Goal: Obtain resource: Download file/media

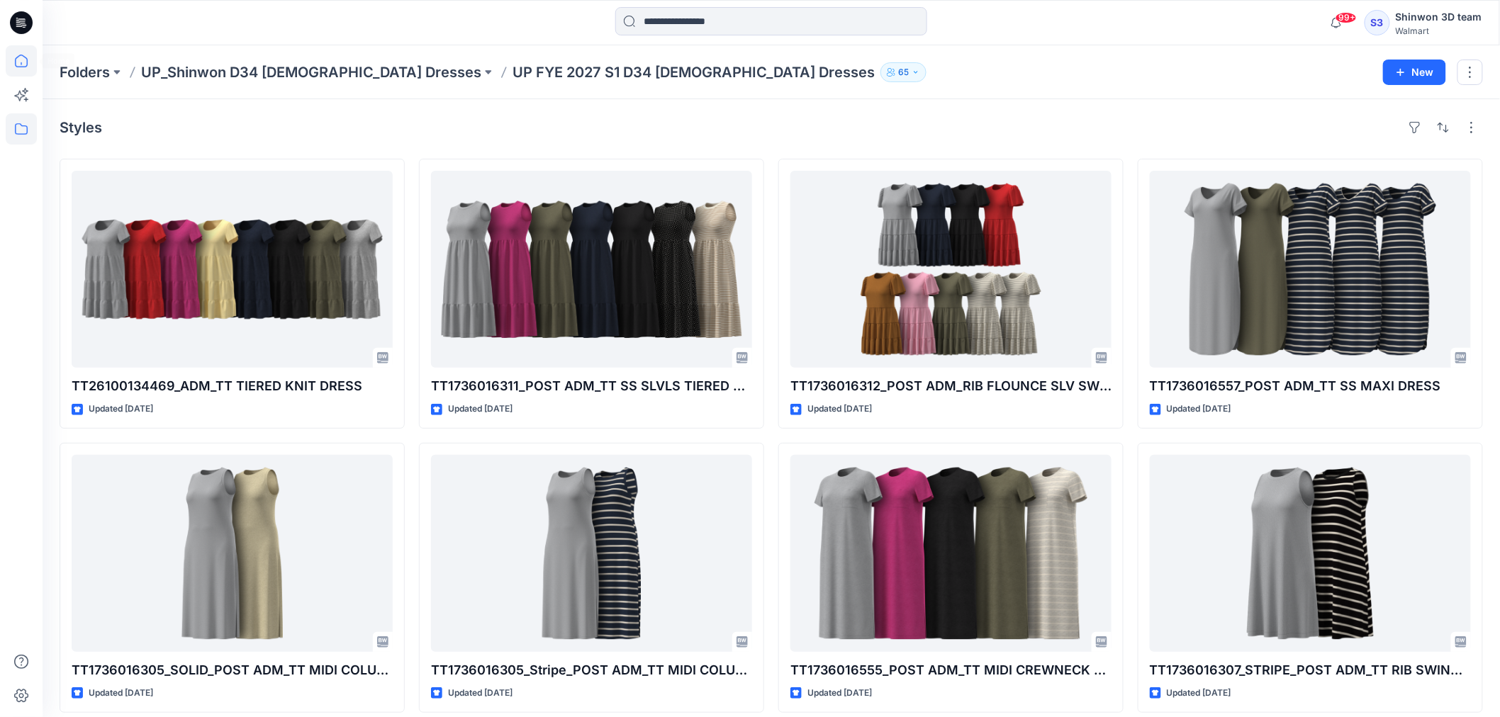
click at [23, 60] on icon at bounding box center [21, 60] width 31 height 31
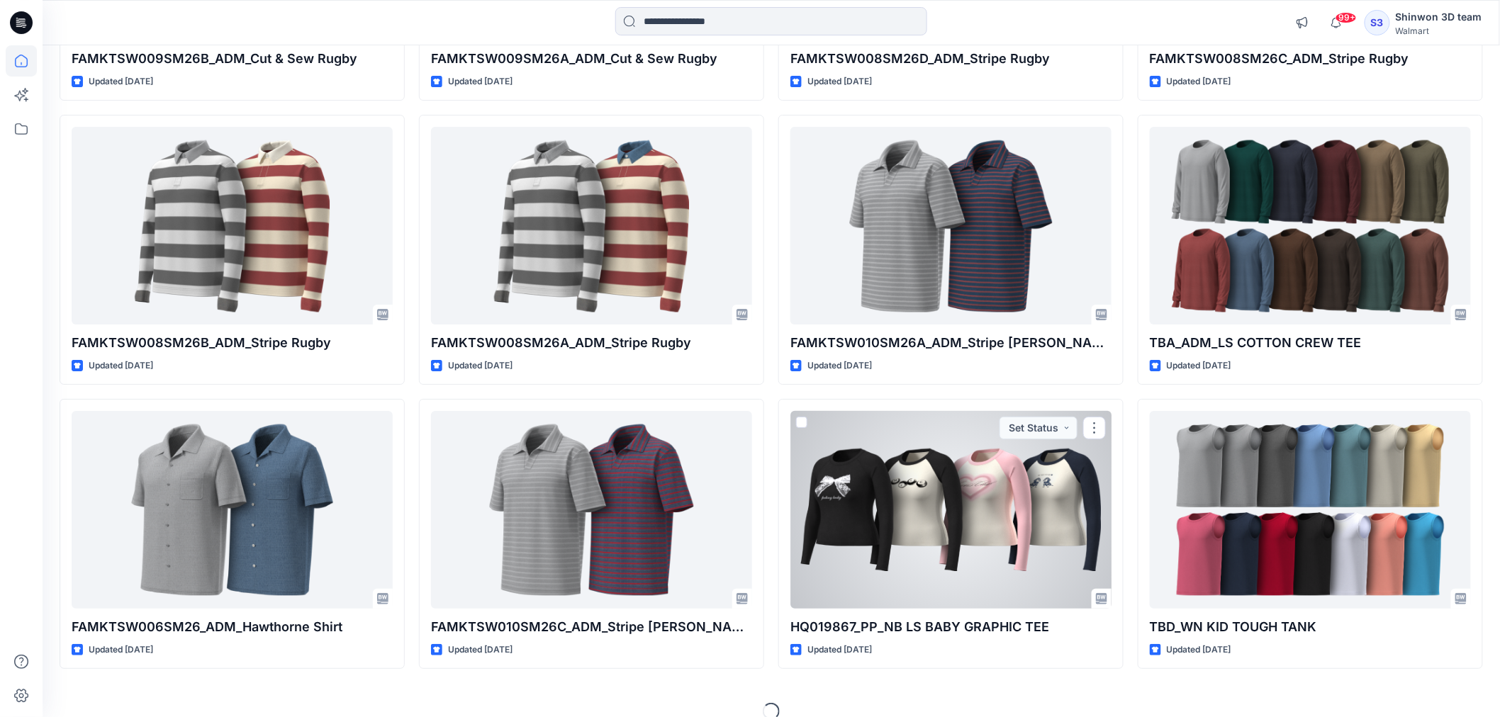
scroll to position [2093, 0]
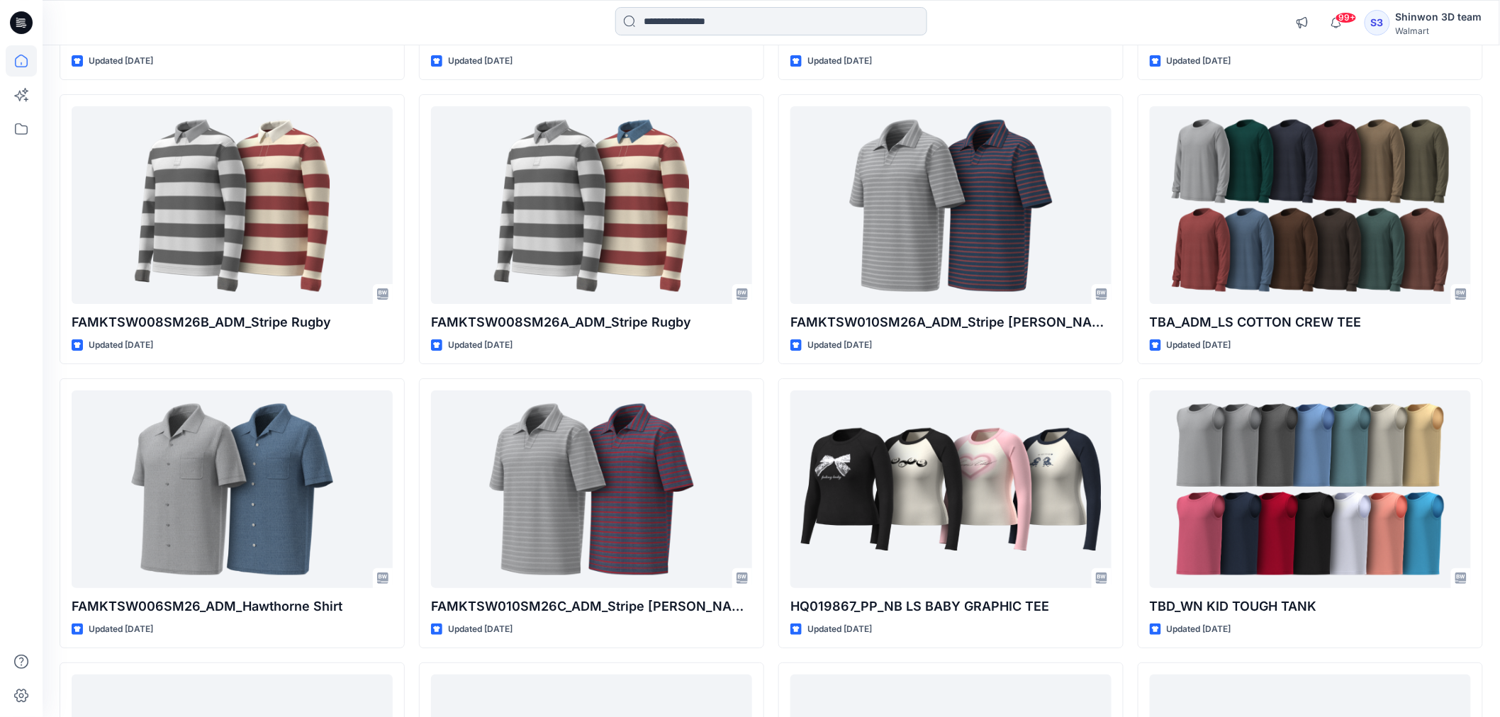
click at [690, 24] on input at bounding box center [771, 21] width 312 height 28
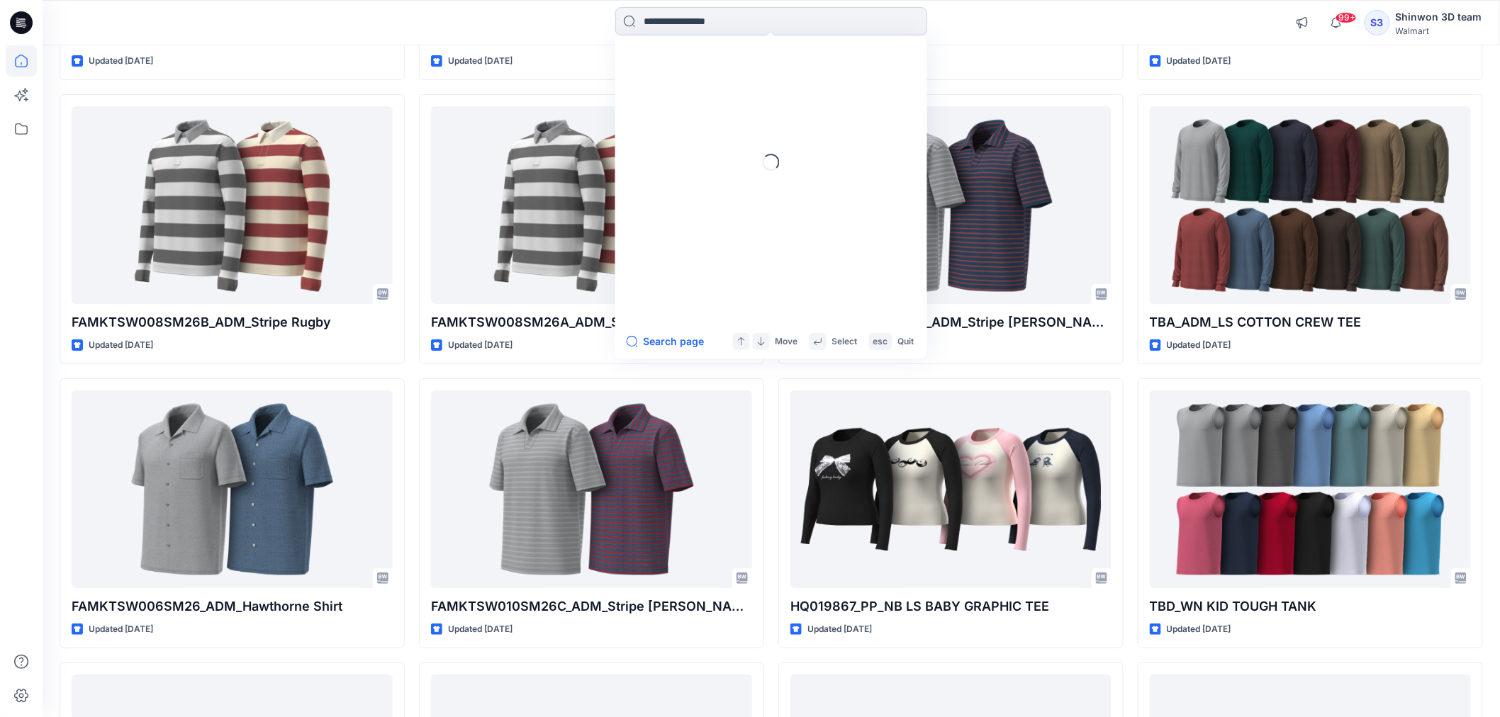
paste input "**********"
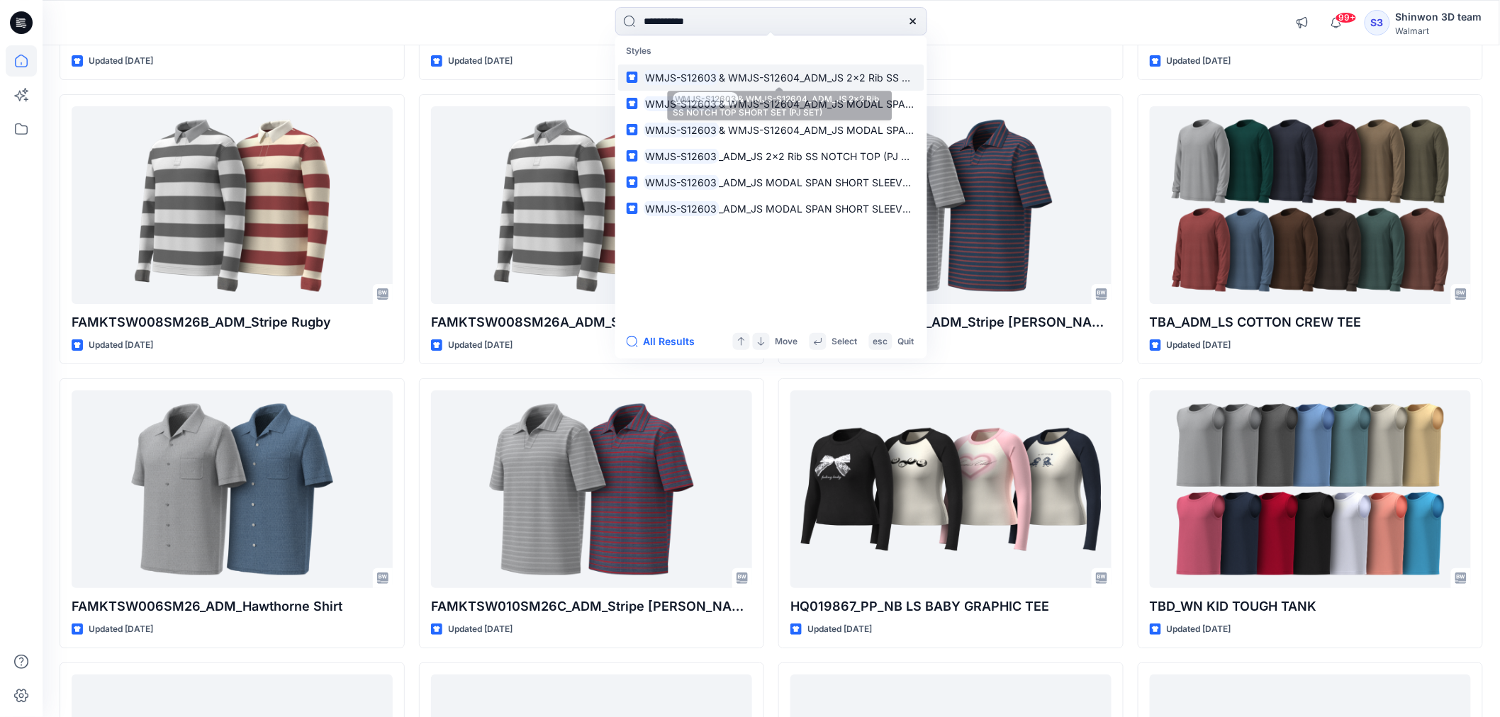
type input "**********"
click at [697, 81] on mark "WMJS-S12603" at bounding box center [682, 77] width 76 height 16
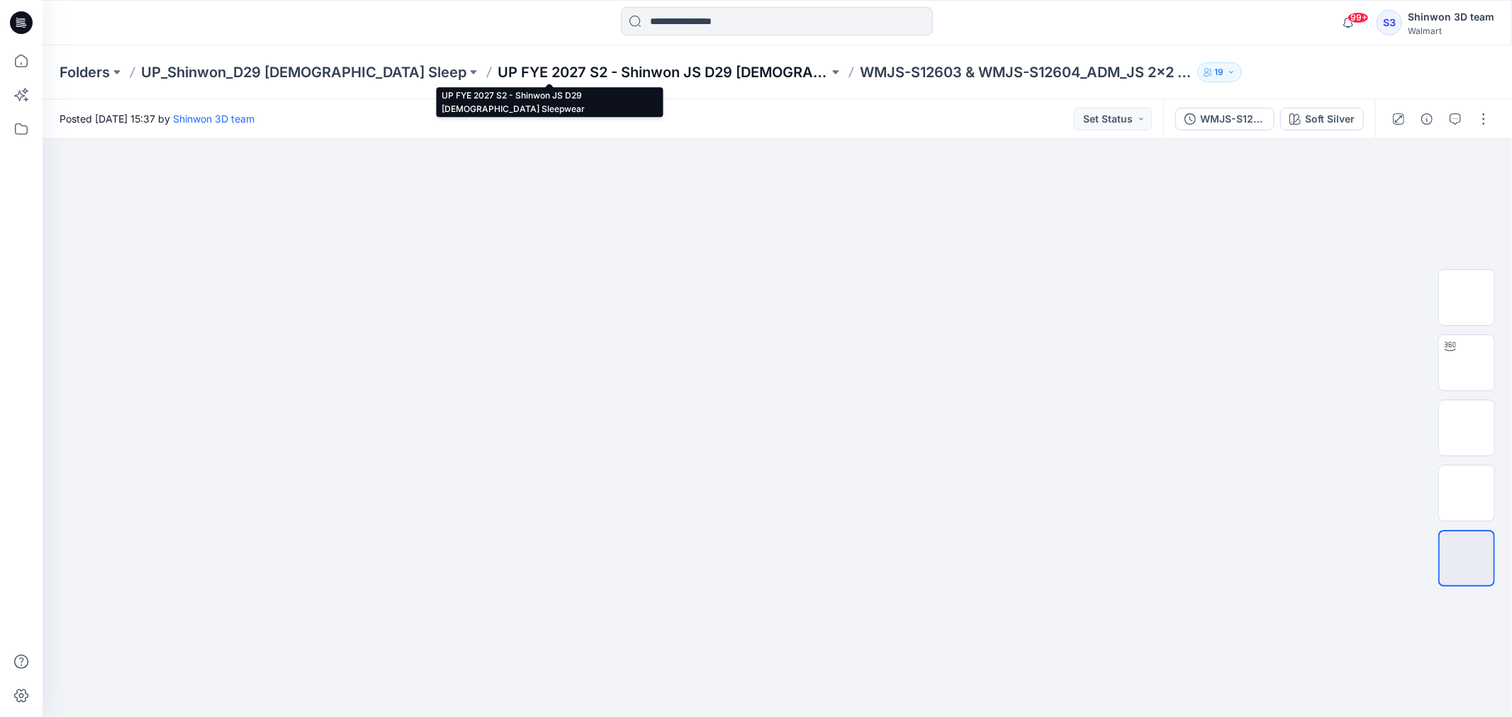
click at [607, 72] on p "UP FYE 2027 S2 - Shinwon JS D29 [DEMOGRAPHIC_DATA] Sleepwear" at bounding box center [663, 72] width 331 height 20
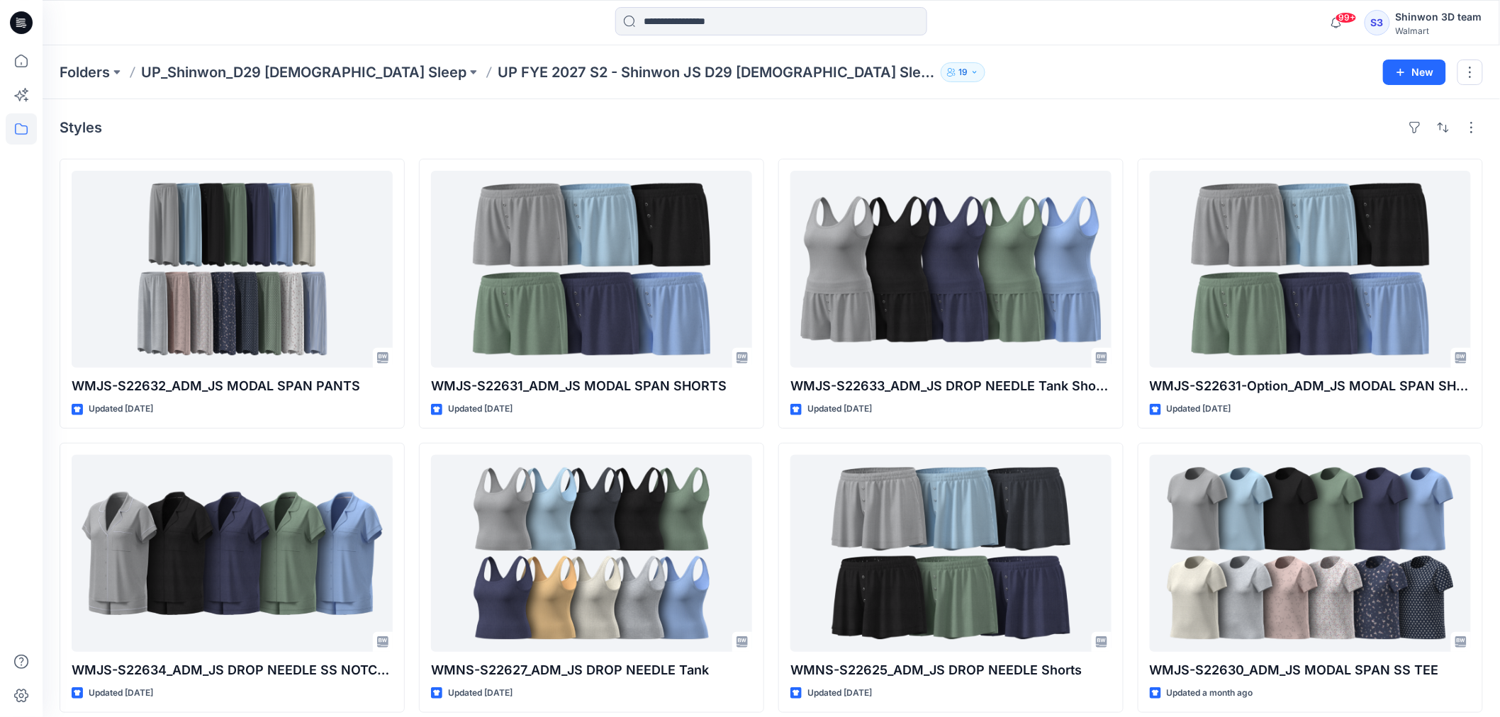
click at [1028, 94] on div "Folders UP_Shinwon_D29 [DEMOGRAPHIC_DATA] Sleep UP FYE 2027 S2 - Shinwon JS D29…" at bounding box center [771, 72] width 1457 height 54
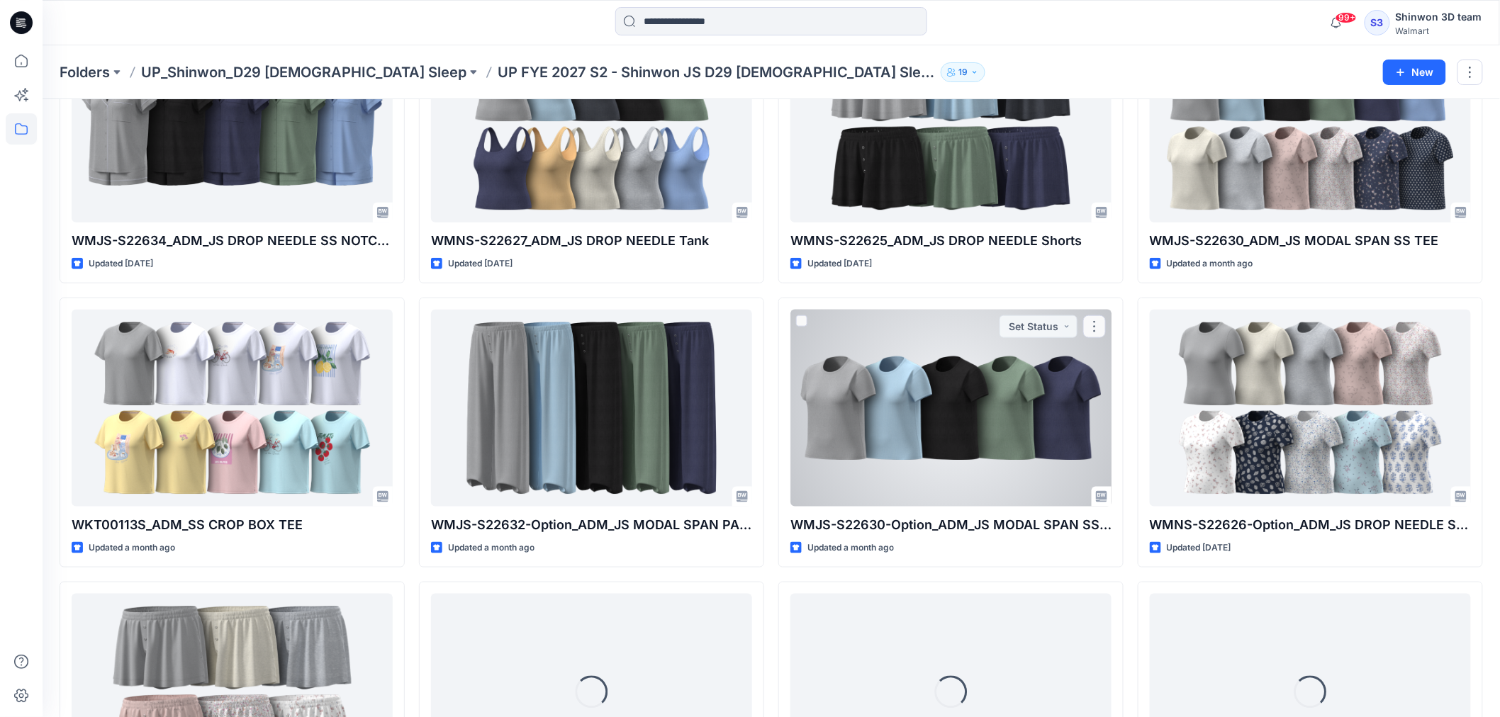
scroll to position [663, 0]
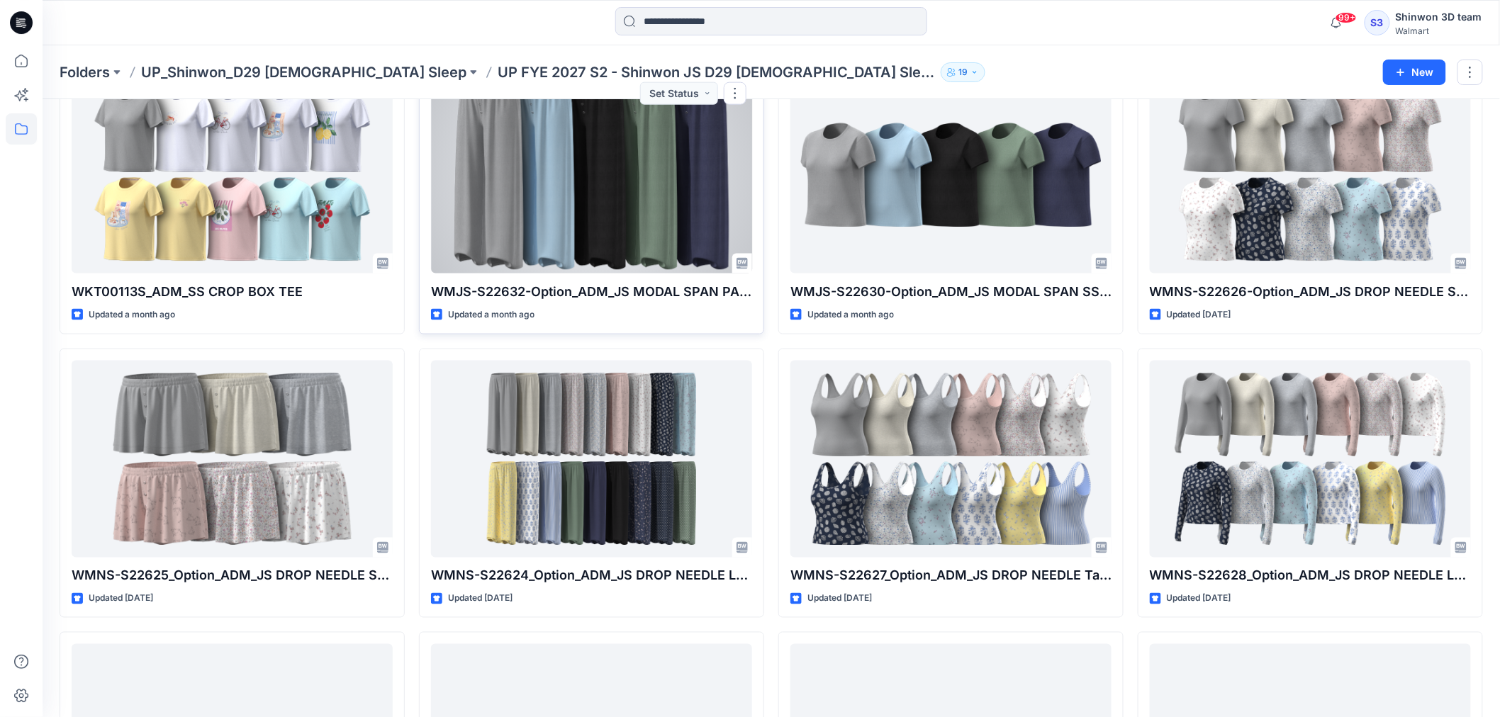
click at [640, 236] on div at bounding box center [591, 175] width 321 height 197
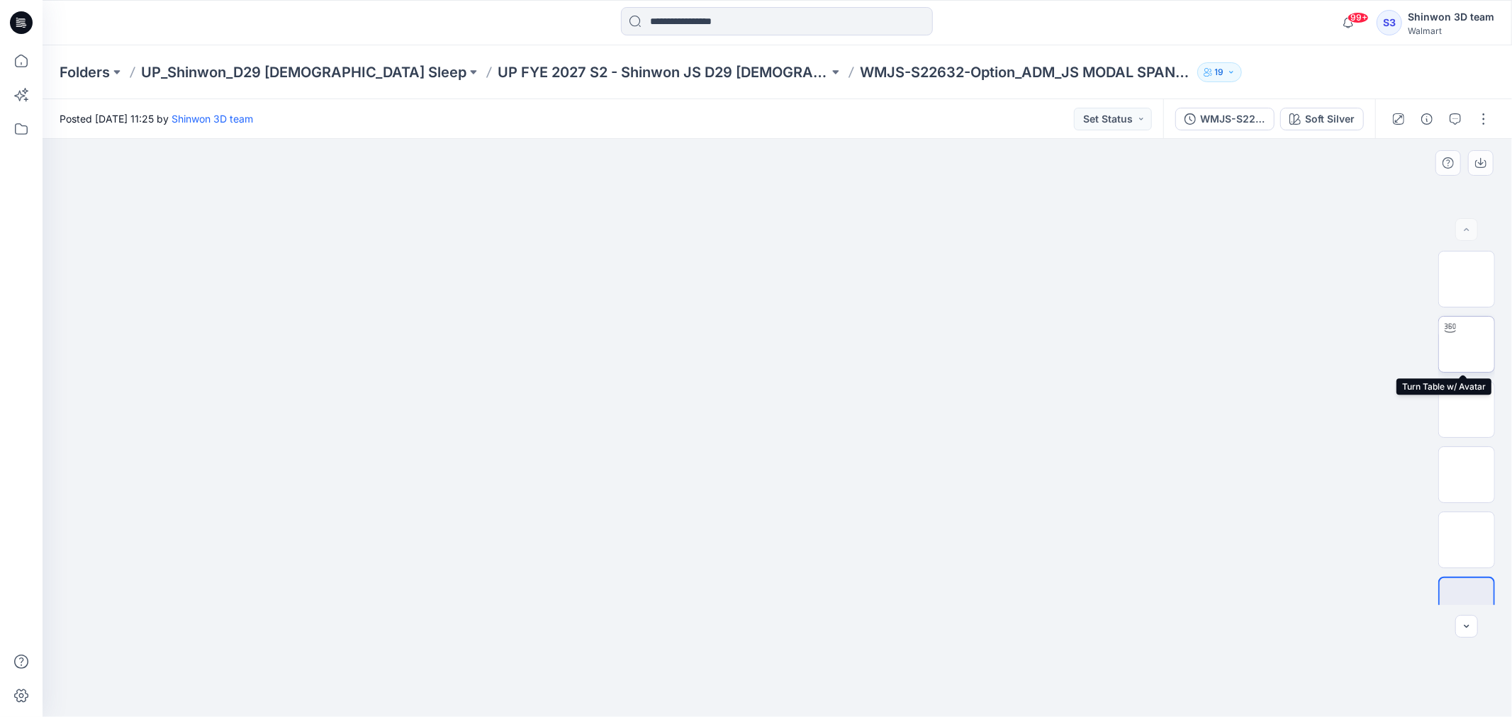
click at [1466, 344] on img at bounding box center [1466, 344] width 0 height 0
drag, startPoint x: 785, startPoint y: 702, endPoint x: 353, endPoint y: 648, distance: 434.9
click at [353, 648] on div at bounding box center [777, 428] width 1469 height 578
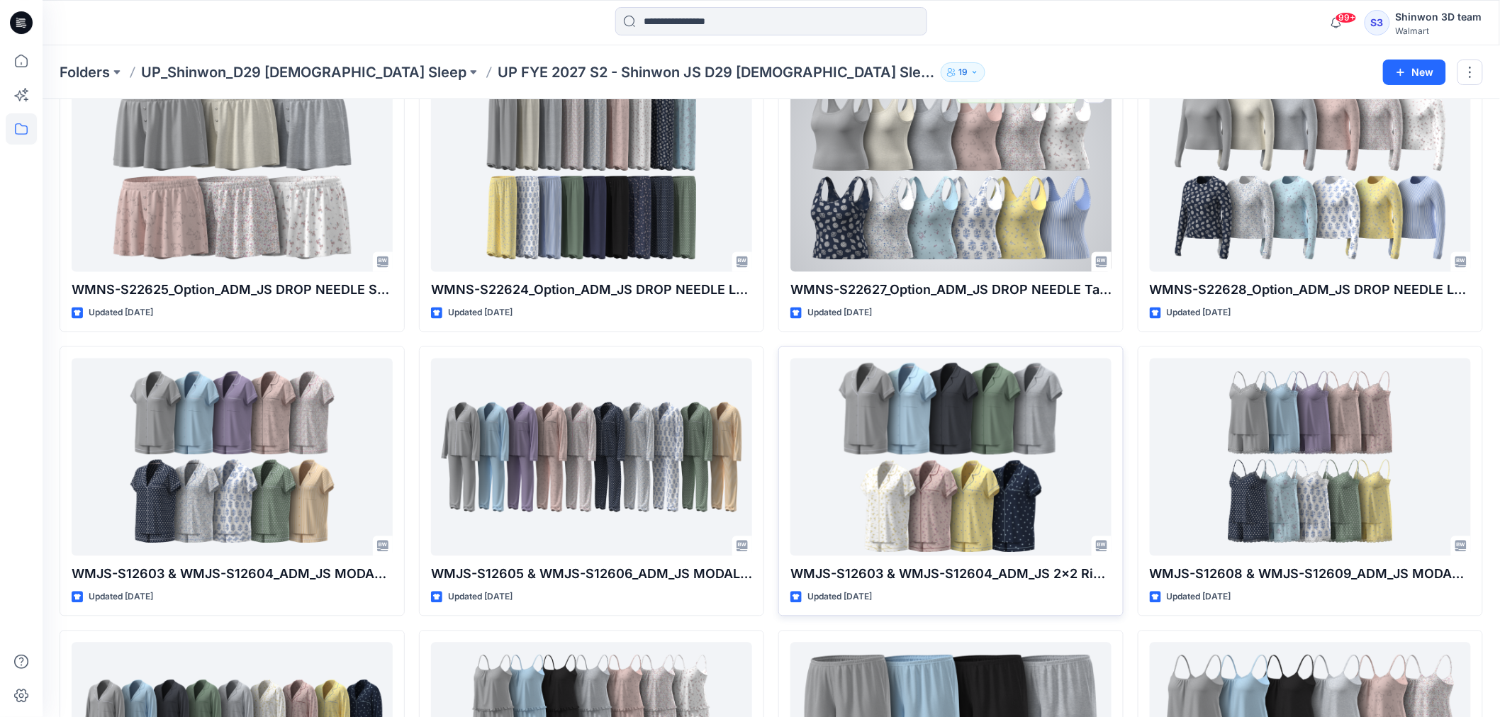
scroll to position [1057, 0]
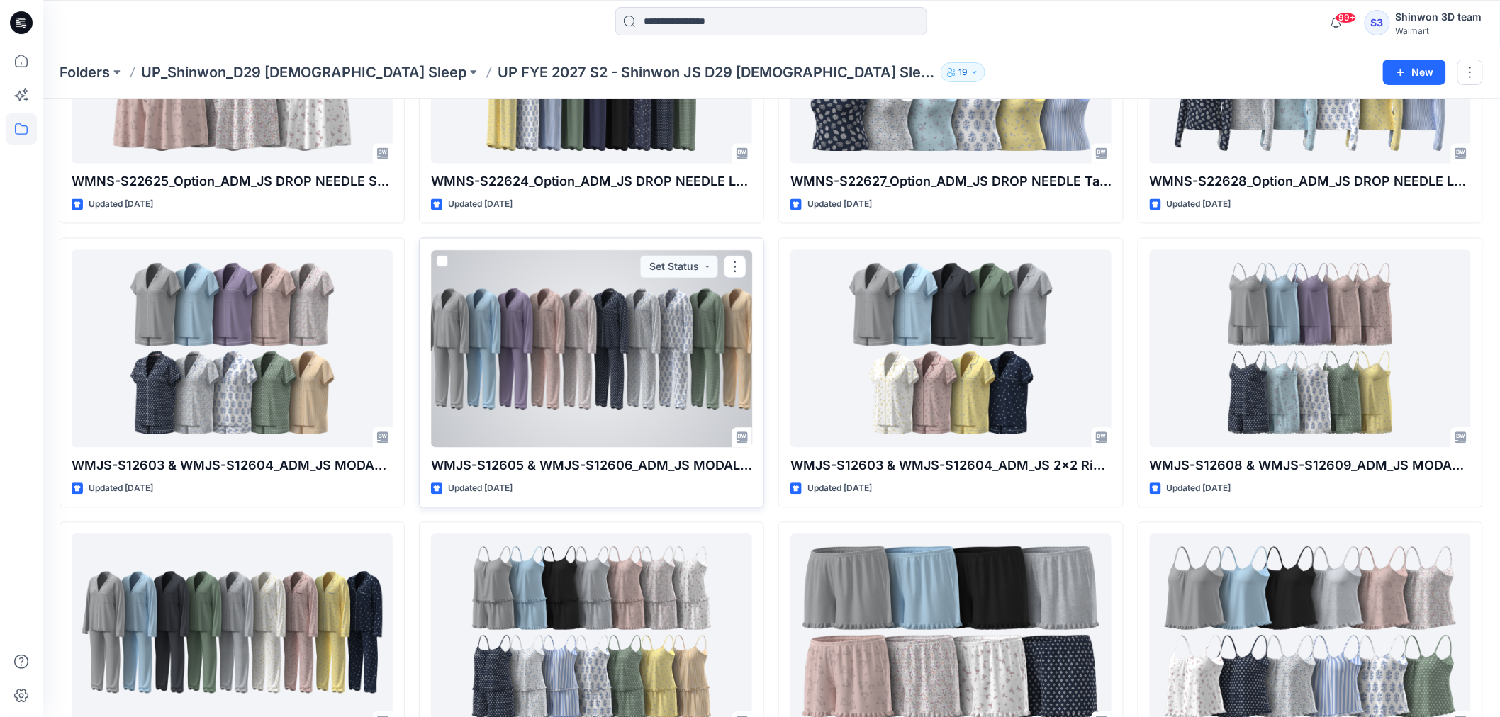
click at [631, 324] on div at bounding box center [591, 348] width 321 height 197
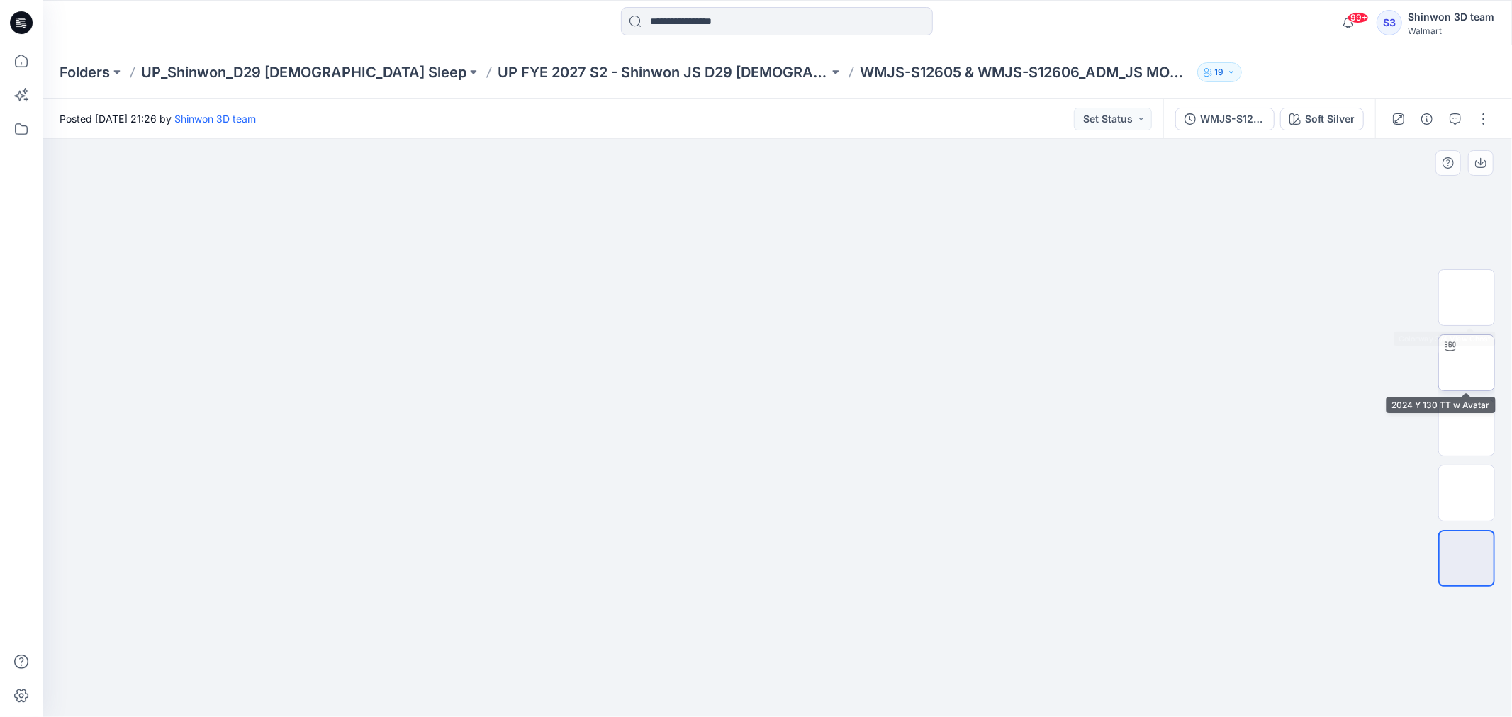
click at [1466, 363] on img at bounding box center [1466, 363] width 0 height 0
drag, startPoint x: 780, startPoint y: 702, endPoint x: 508, endPoint y: 658, distance: 275.8
click at [508, 658] on div at bounding box center [777, 428] width 1469 height 578
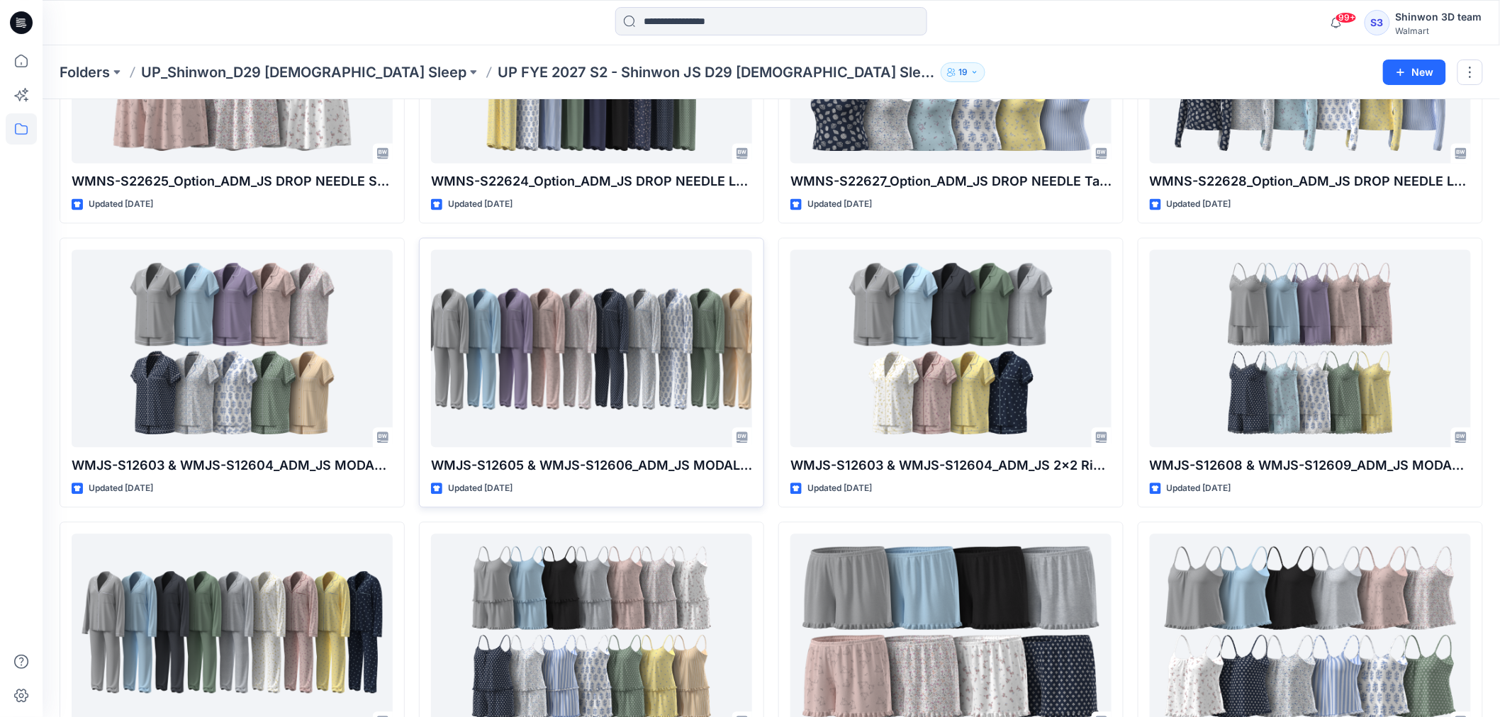
scroll to position [1200, 0]
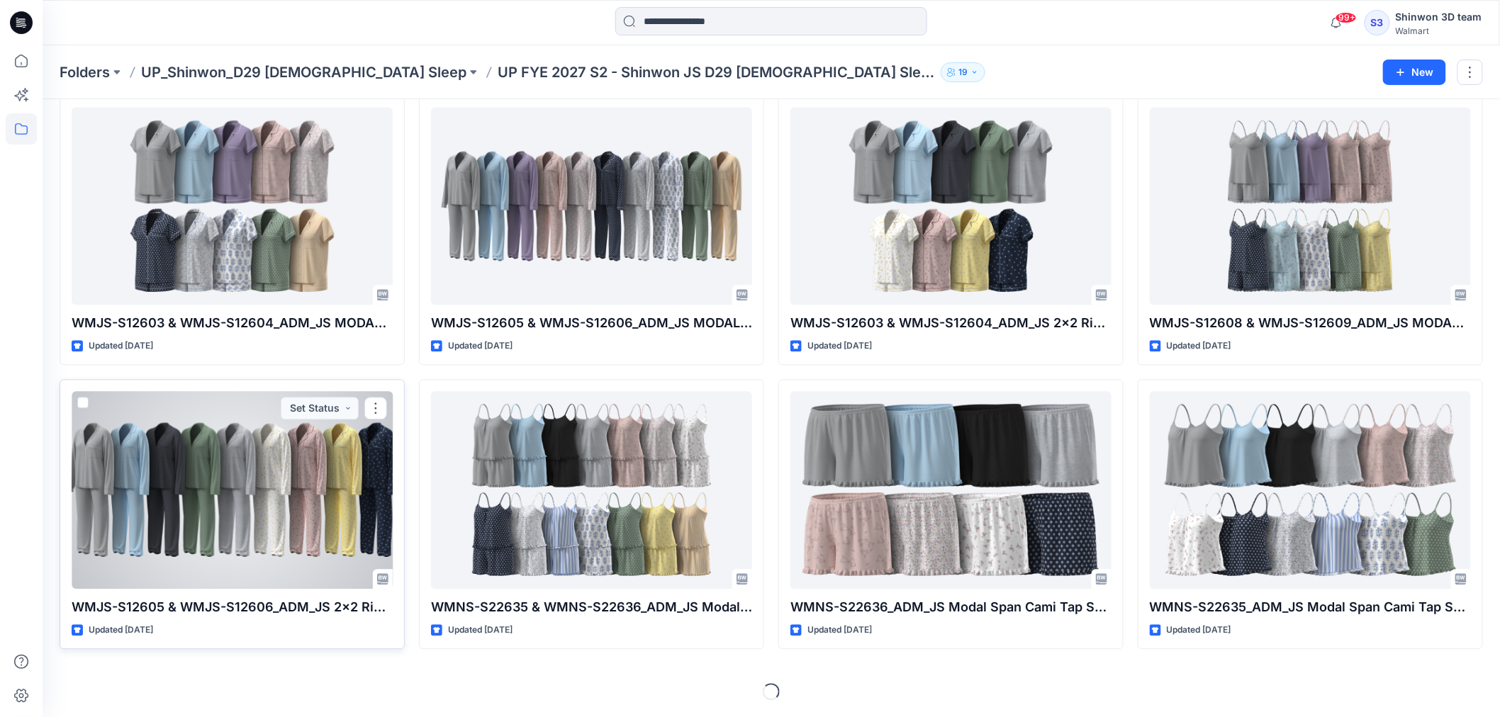
click at [270, 516] on div at bounding box center [232, 489] width 321 height 197
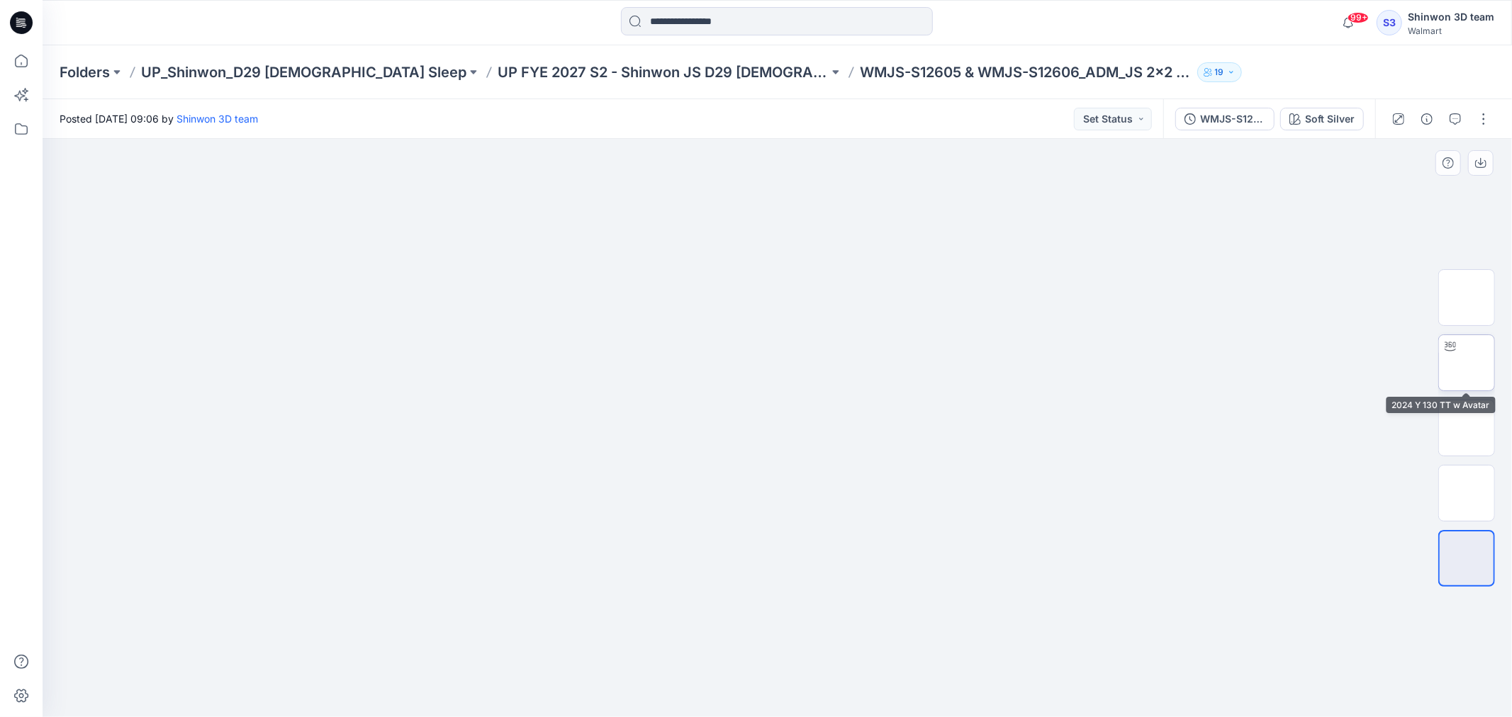
click at [1466, 363] on img at bounding box center [1466, 363] width 0 height 0
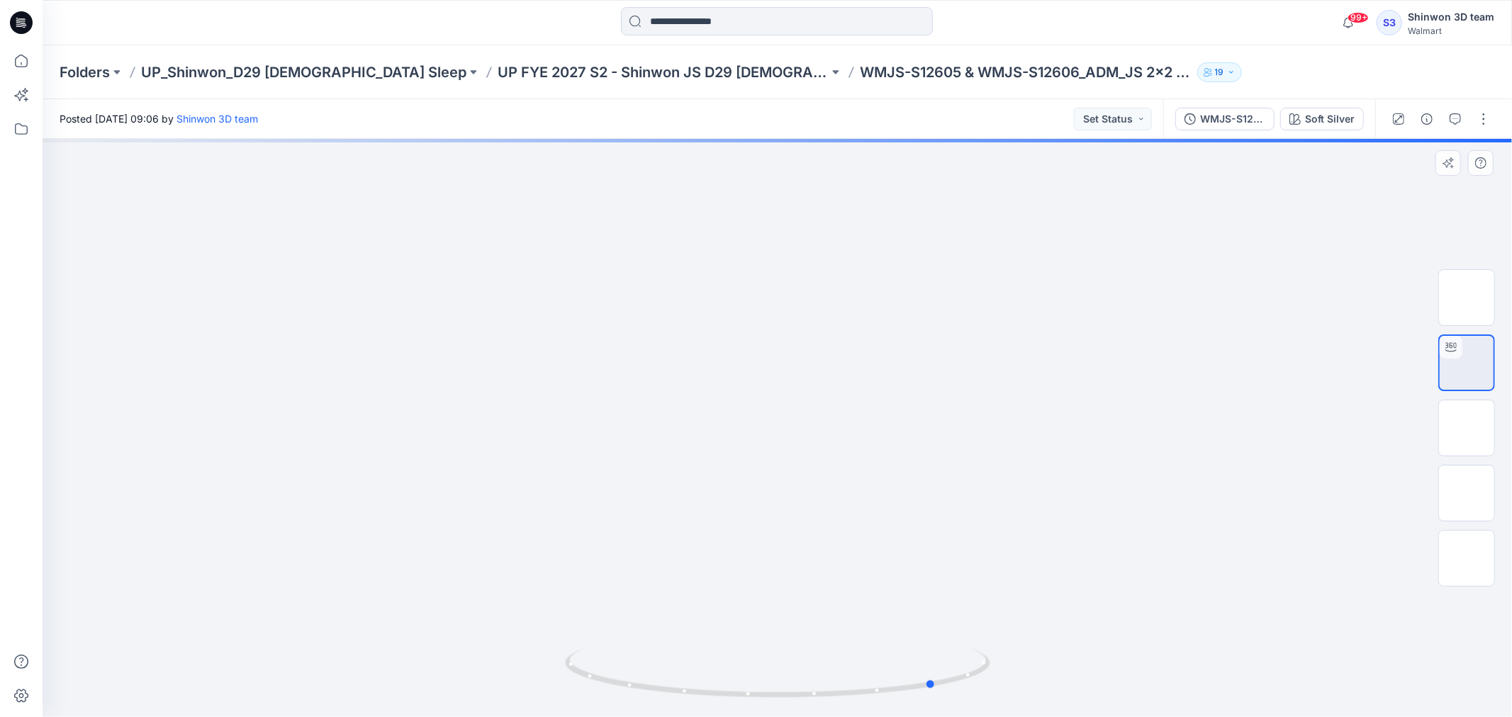
drag, startPoint x: 775, startPoint y: 697, endPoint x: 883, endPoint y: 714, distance: 109.2
click at [933, 692] on icon at bounding box center [779, 674] width 429 height 53
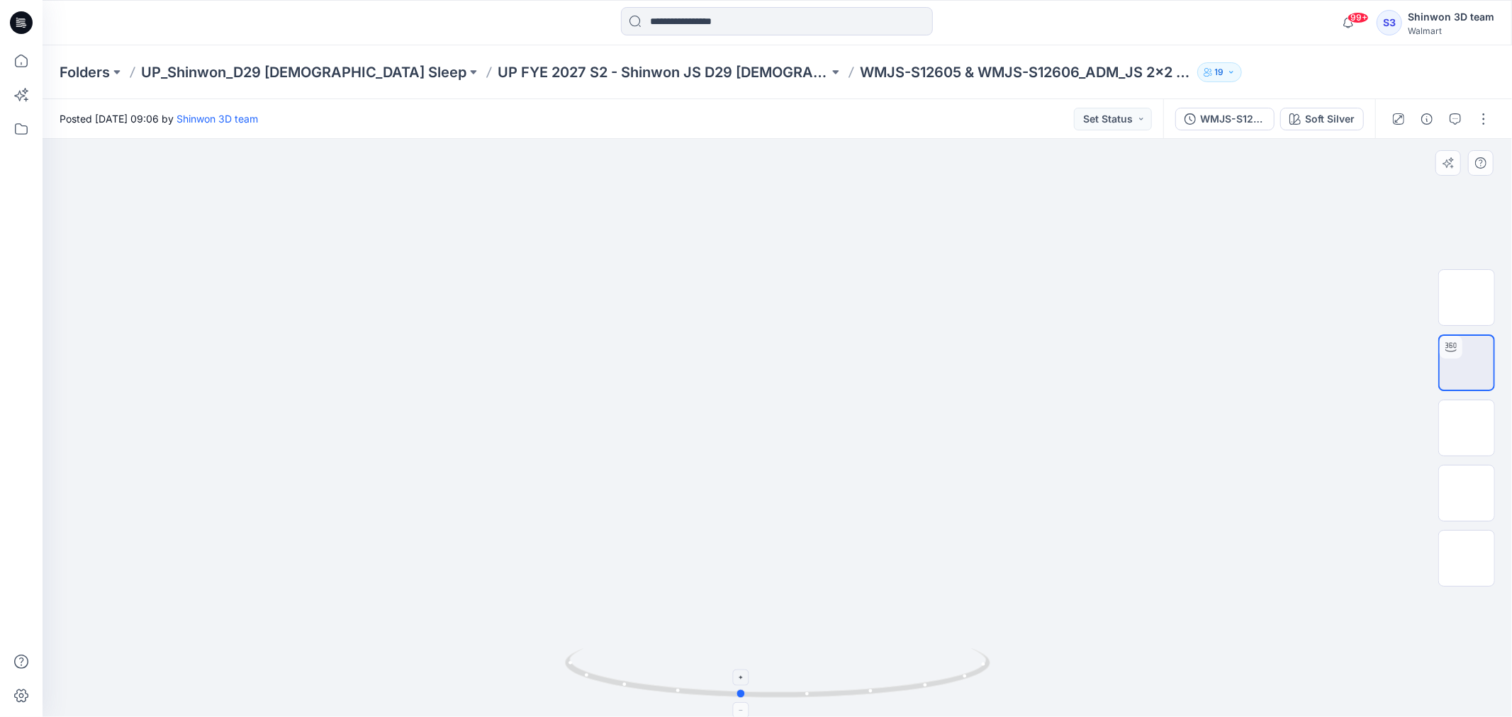
drag, startPoint x: 922, startPoint y: 692, endPoint x: 735, endPoint y: 698, distance: 187.2
click at [735, 698] on icon at bounding box center [779, 674] width 429 height 53
drag, startPoint x: 1430, startPoint y: 0, endPoint x: 1315, endPoint y: 165, distance: 200.7
click at [1178, 172] on div at bounding box center [777, 428] width 1469 height 578
click at [1254, 117] on div "WMJS-S12605 & WMJS-S12606_ADM_JS 2x2 Rib LS NOTCH TOP PANT SET (PJ SET)" at bounding box center [1232, 119] width 65 height 16
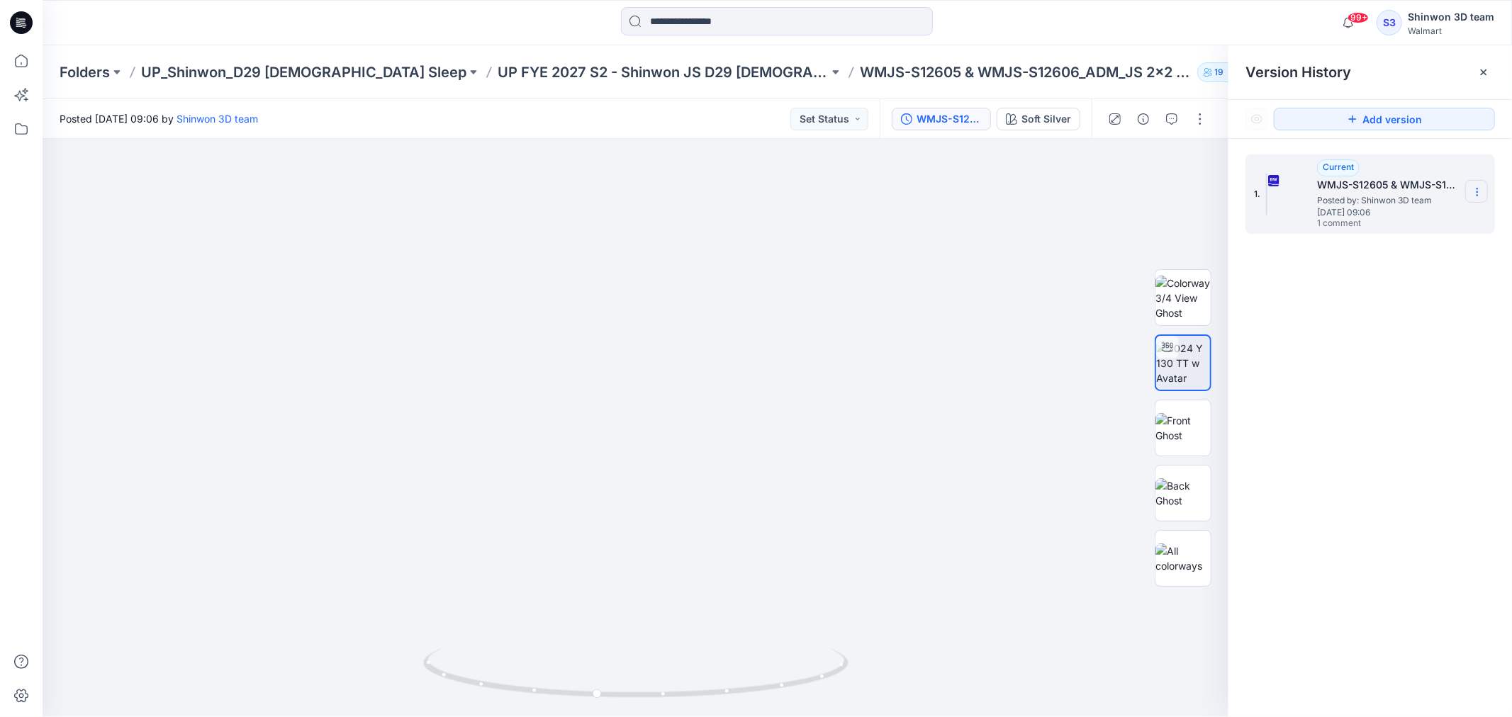
click at [1476, 186] on icon at bounding box center [1476, 191] width 11 height 11
click at [1421, 218] on span "Download Source BW File" at bounding box center [1405, 220] width 119 height 17
click at [315, 429] on div at bounding box center [636, 428] width 1186 height 578
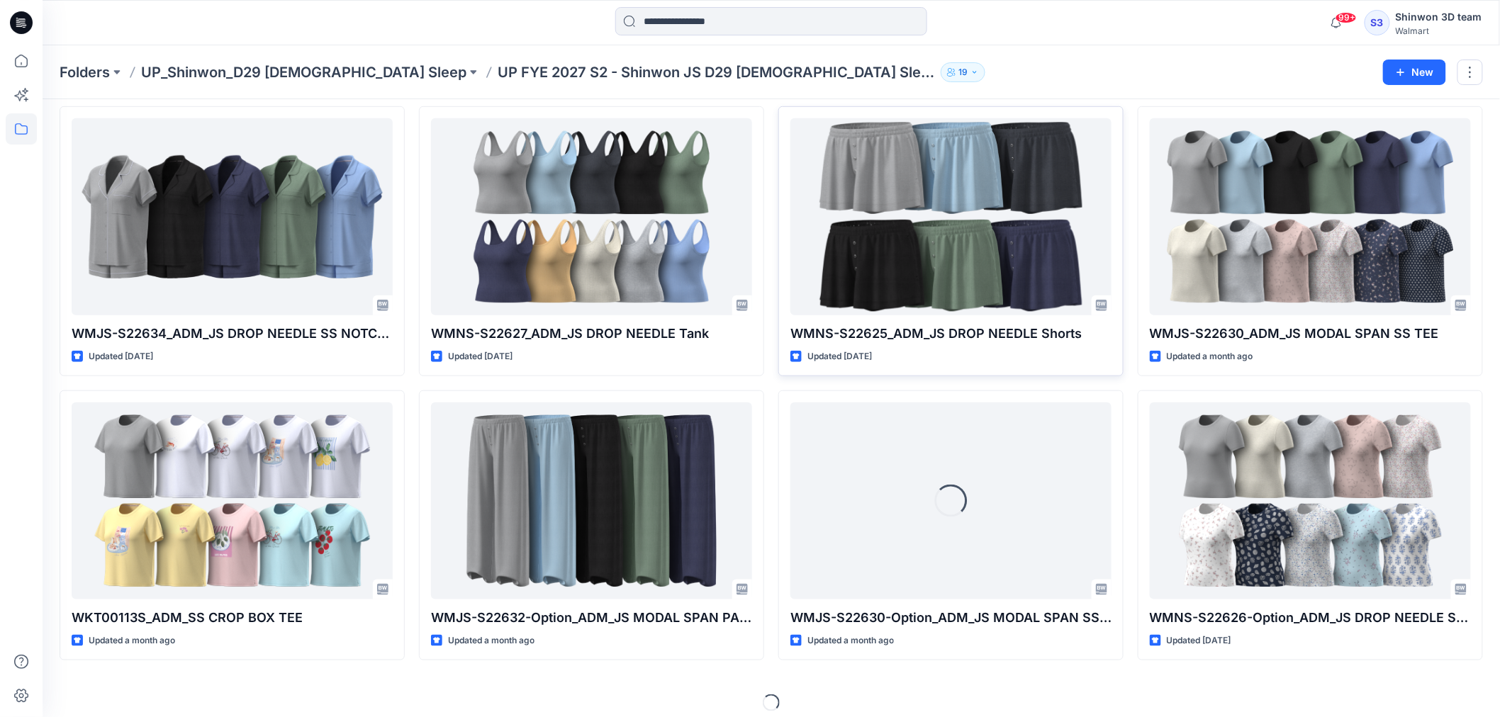
scroll to position [348, 0]
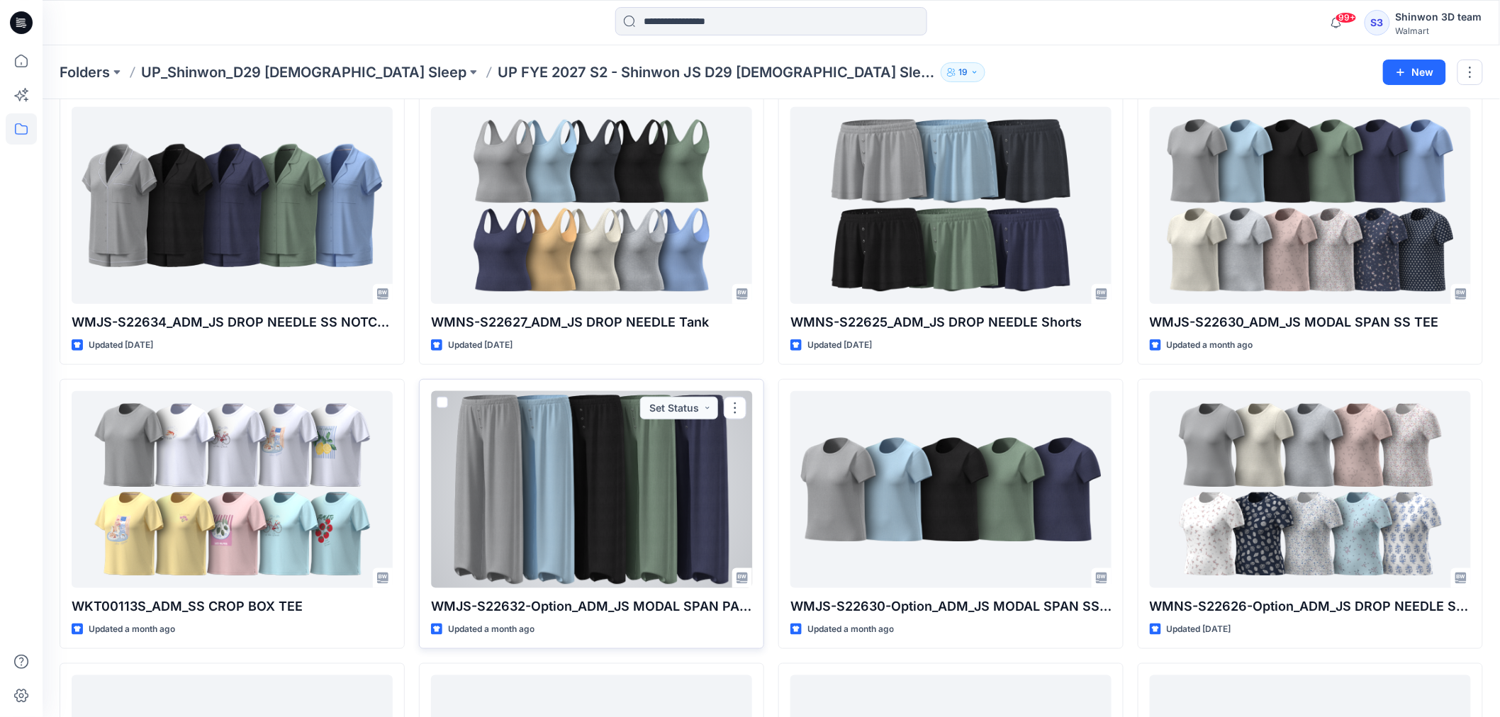
click at [515, 466] on div at bounding box center [591, 489] width 321 height 197
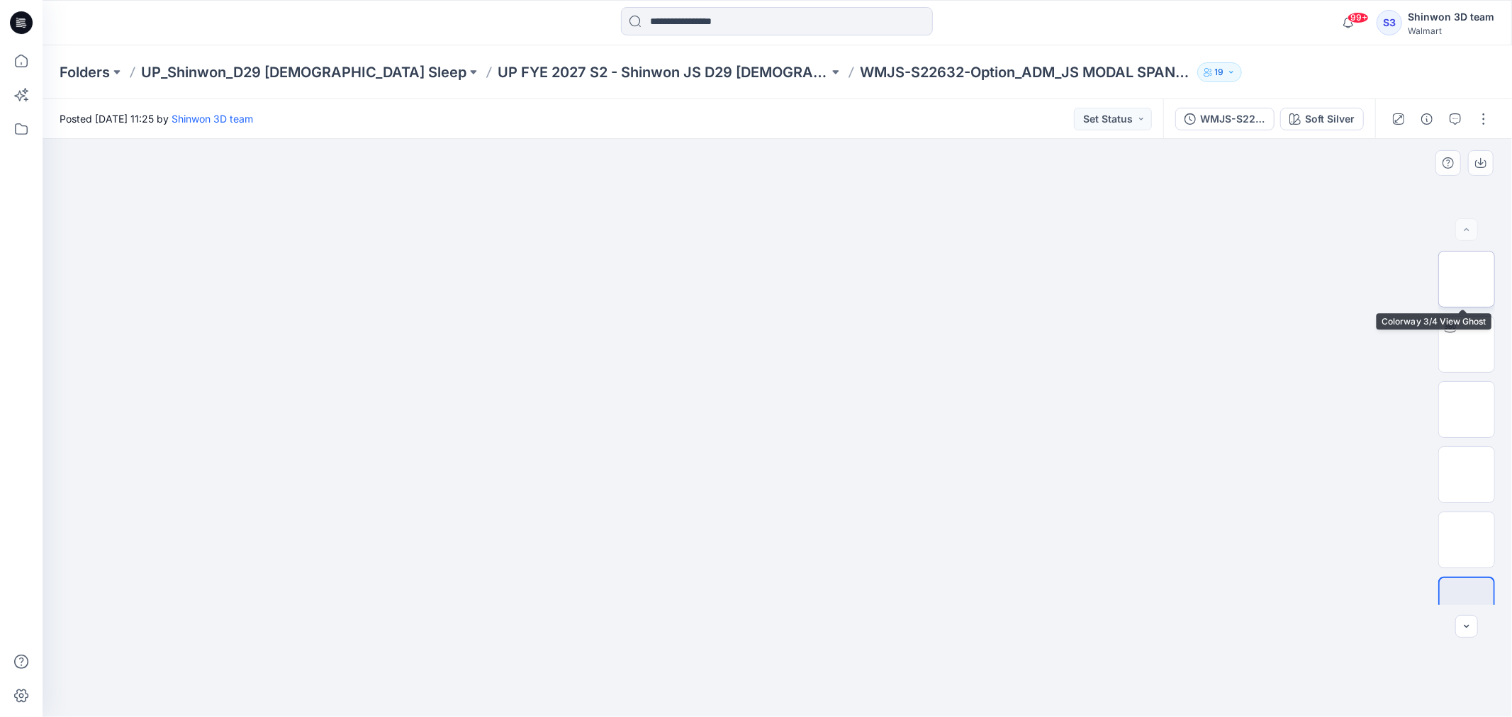
click at [1466, 279] on img at bounding box center [1466, 279] width 0 height 0
